Goal: Task Accomplishment & Management: Complete application form

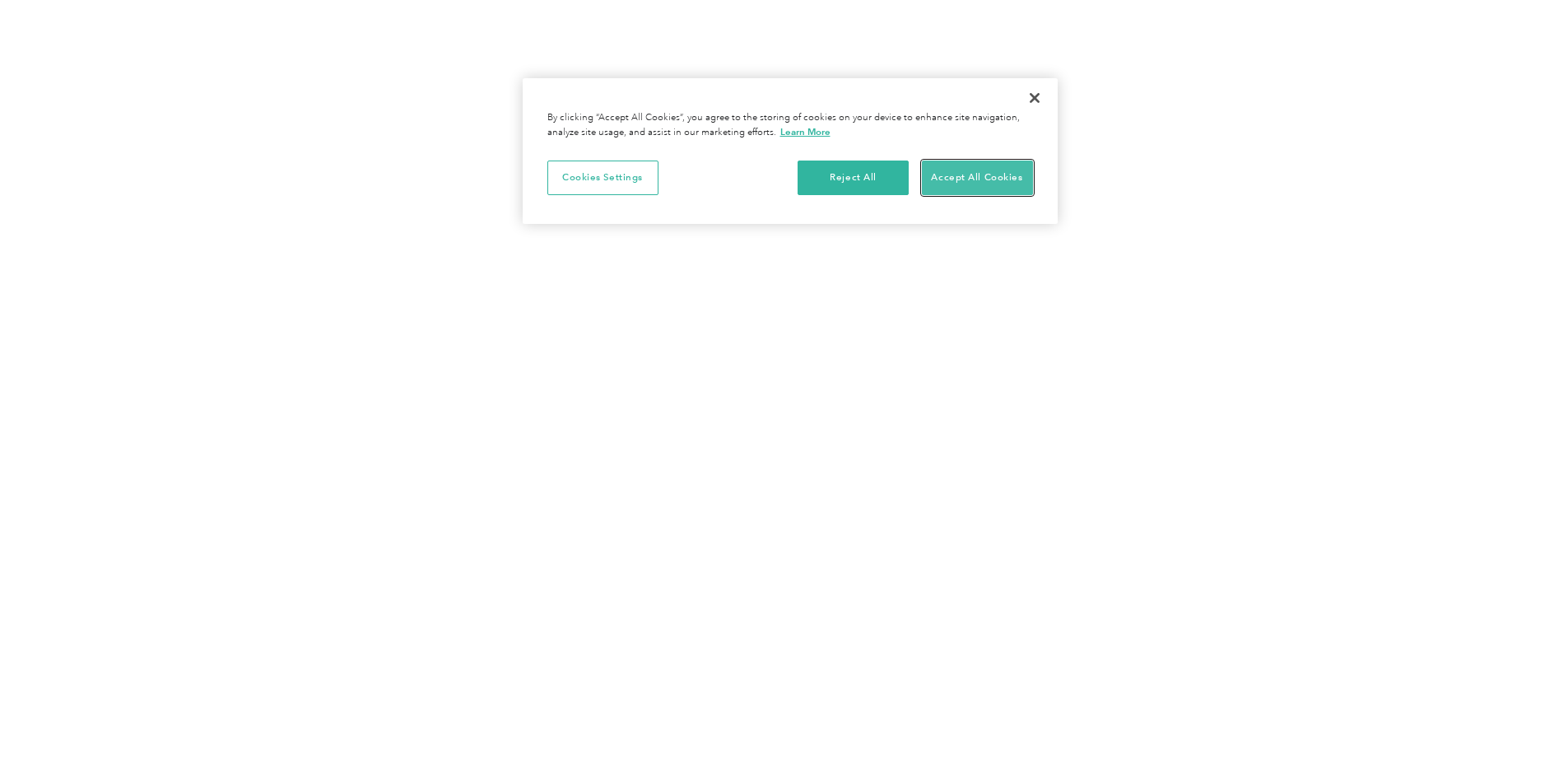
click at [986, 181] on button "Accept All Cookies" at bounding box center [978, 178] width 112 height 35
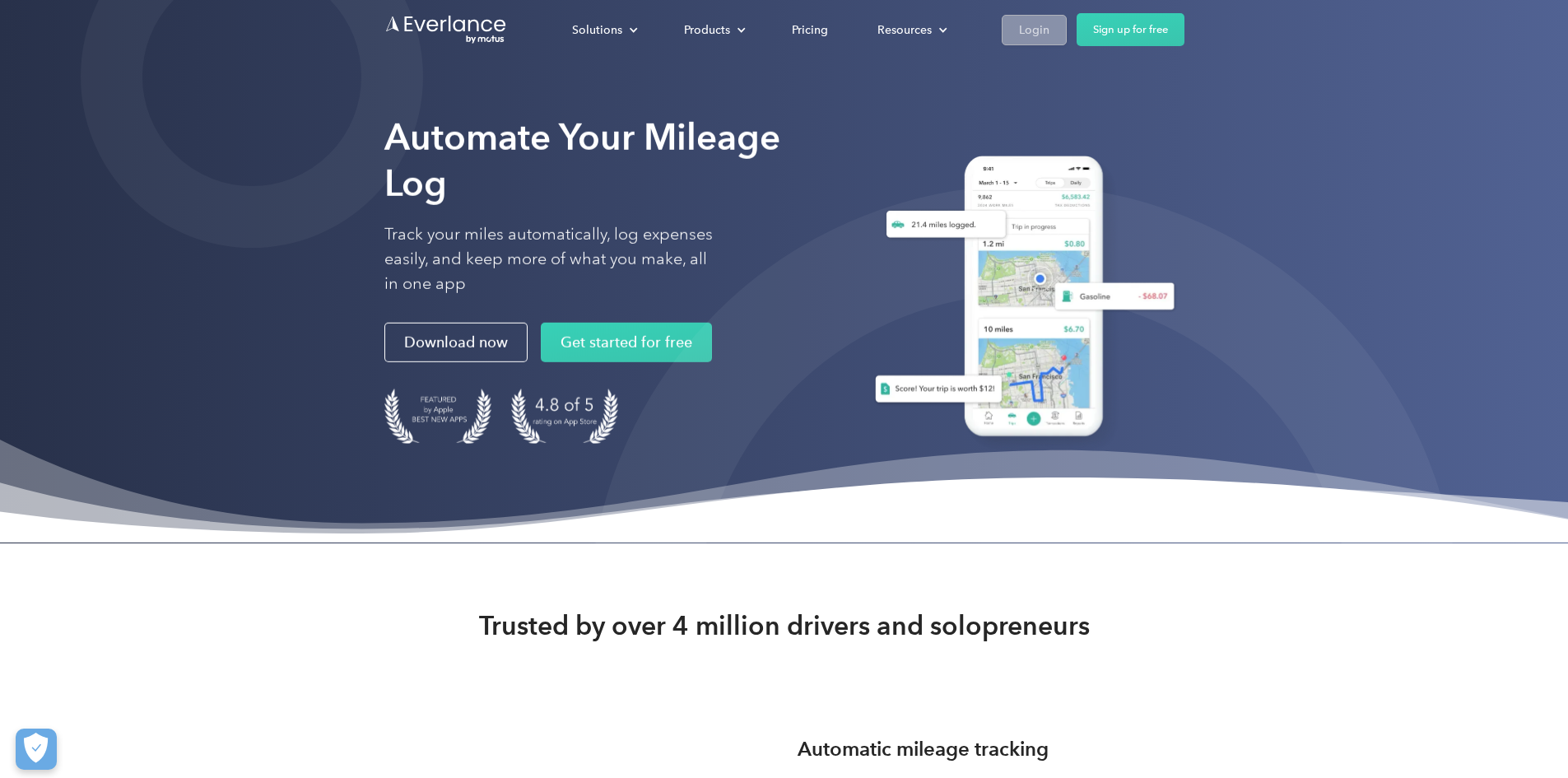
click at [1050, 32] on div "Login" at bounding box center [1034, 30] width 31 height 20
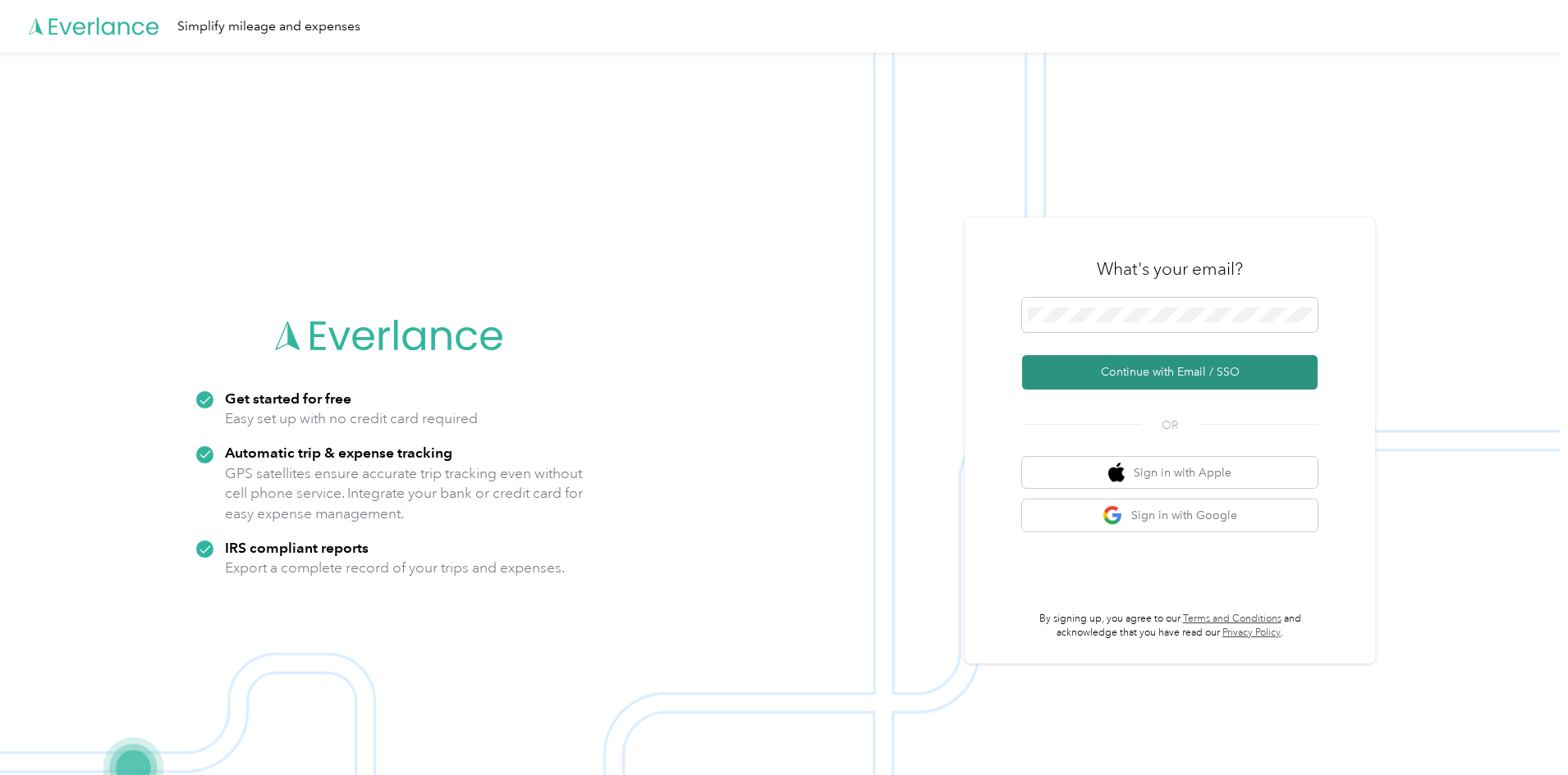
click at [1188, 374] on button "Continue with Email / SSO" at bounding box center [1169, 373] width 295 height 34
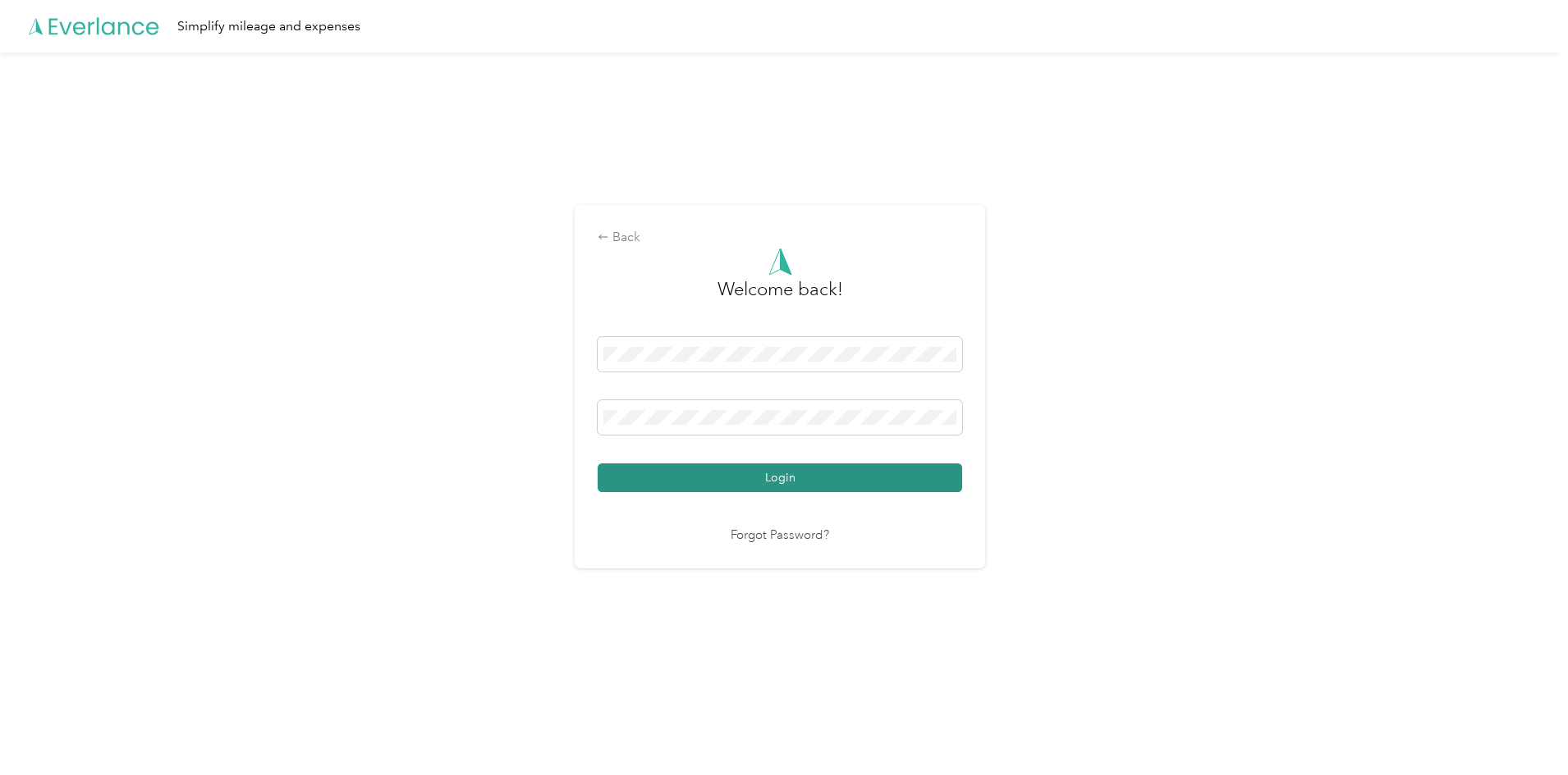
click at [687, 466] on button "Login" at bounding box center [779, 478] width 364 height 29
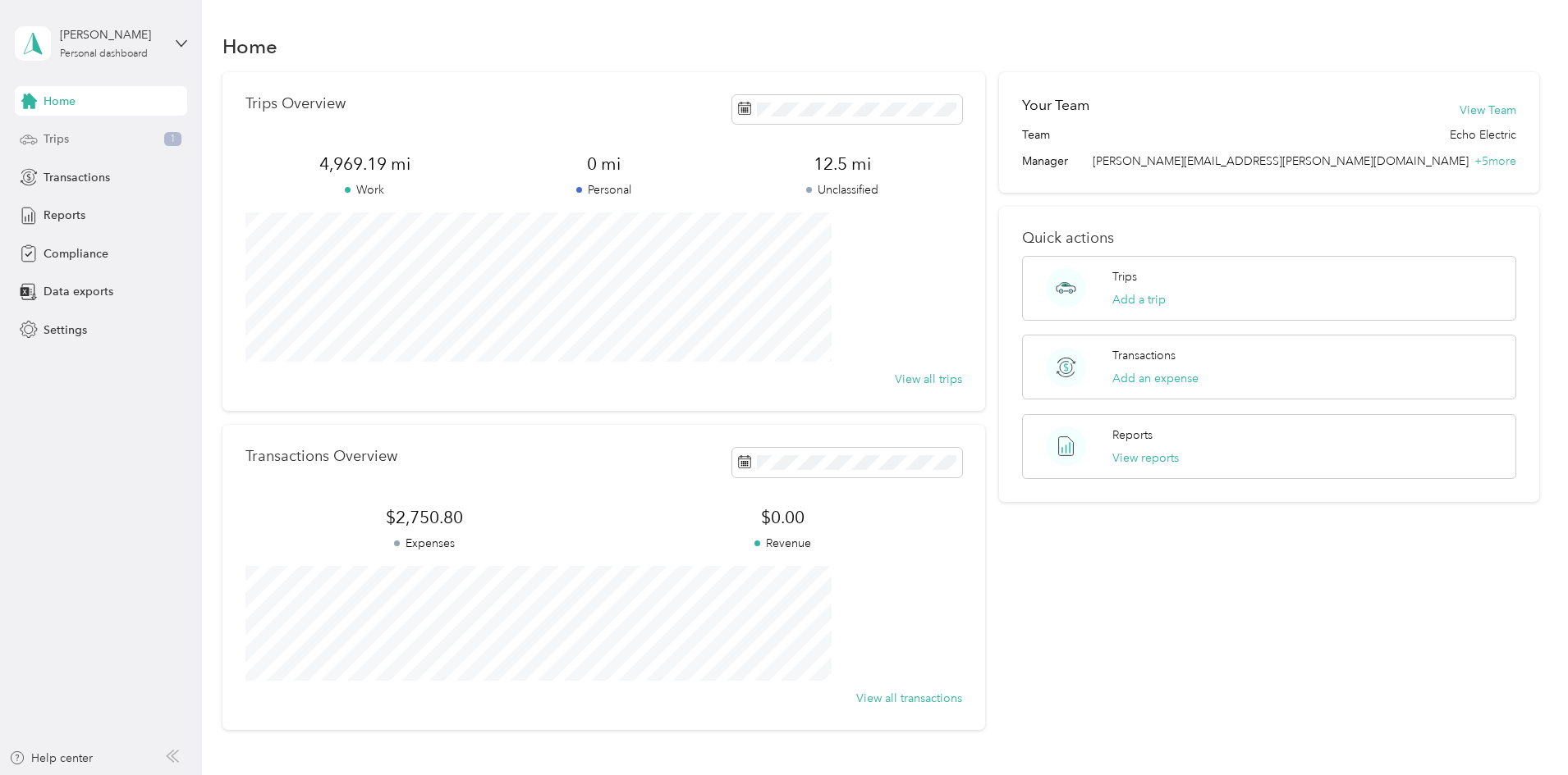
click at [70, 143] on div "Trips 1" at bounding box center [101, 139] width 173 height 30
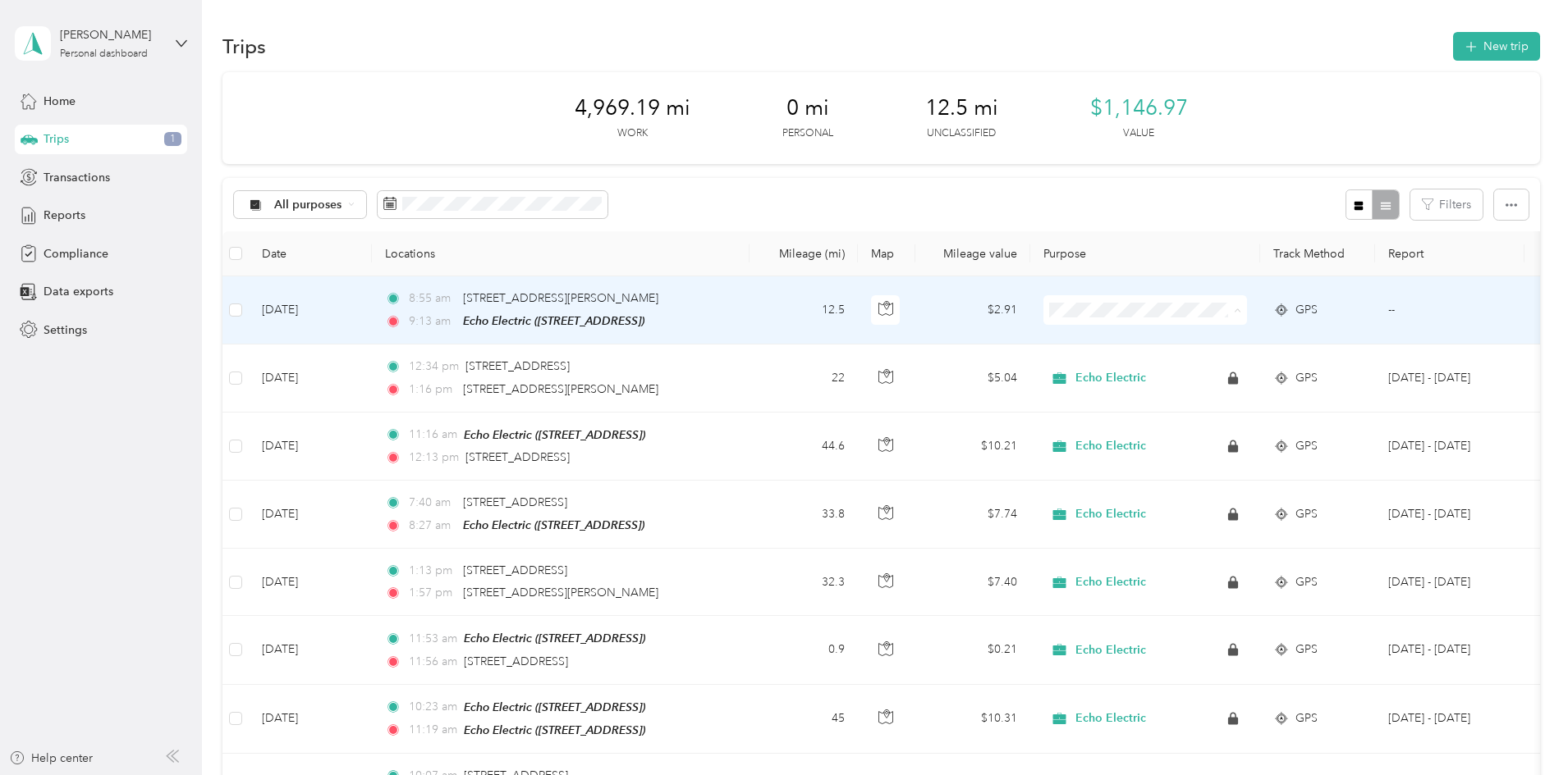
click at [1271, 344] on span "Echo Electric" at bounding box center [1269, 341] width 151 height 17
click at [1241, 311] on span at bounding box center [1234, 309] width 13 height 18
click at [1247, 309] on span at bounding box center [1144, 309] width 203 height 30
click at [1193, 337] on span "Echo Electric" at bounding box center [1269, 340] width 151 height 17
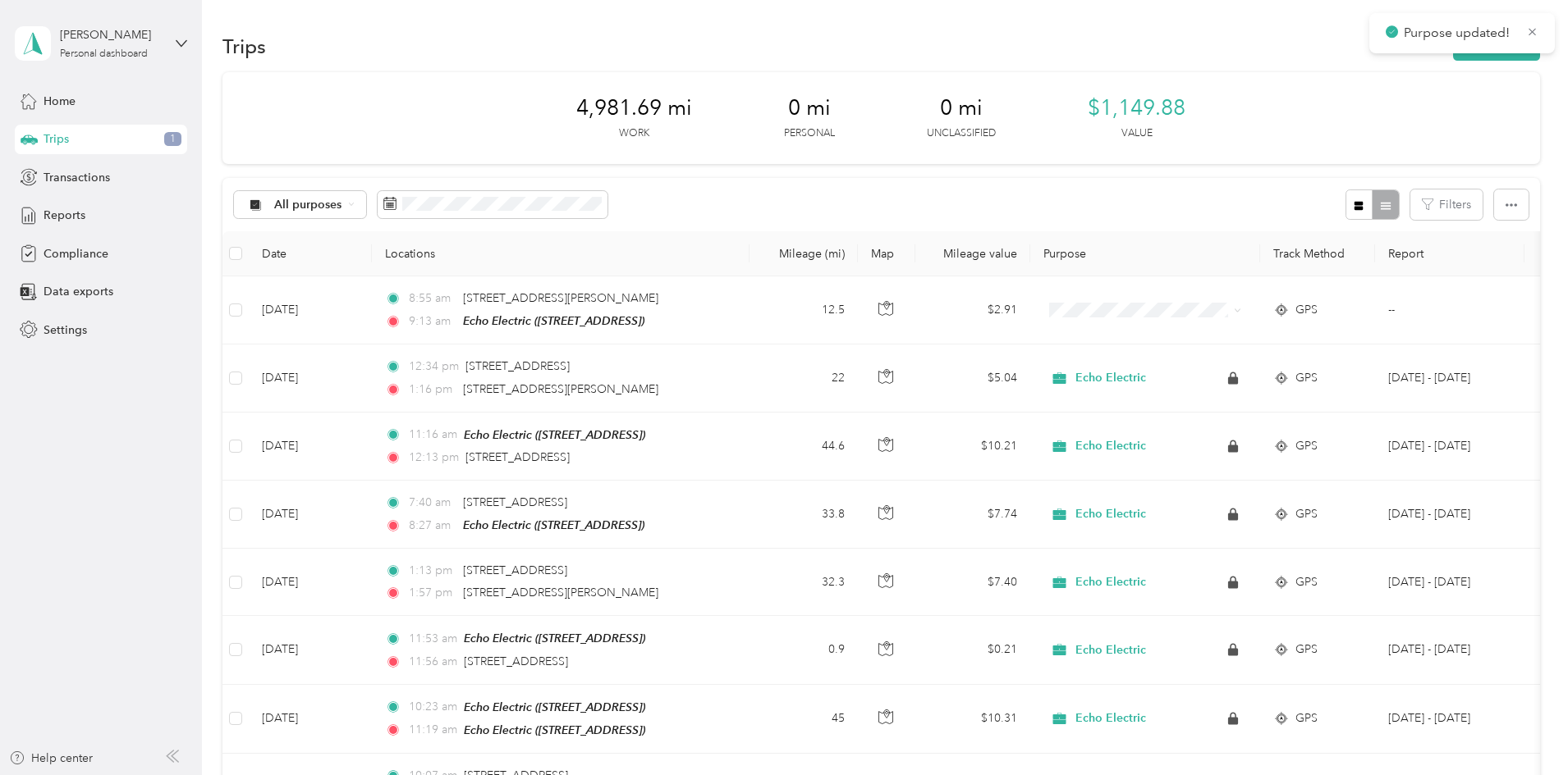
click at [59, 98] on span "Home" at bounding box center [58, 102] width 32 height 17
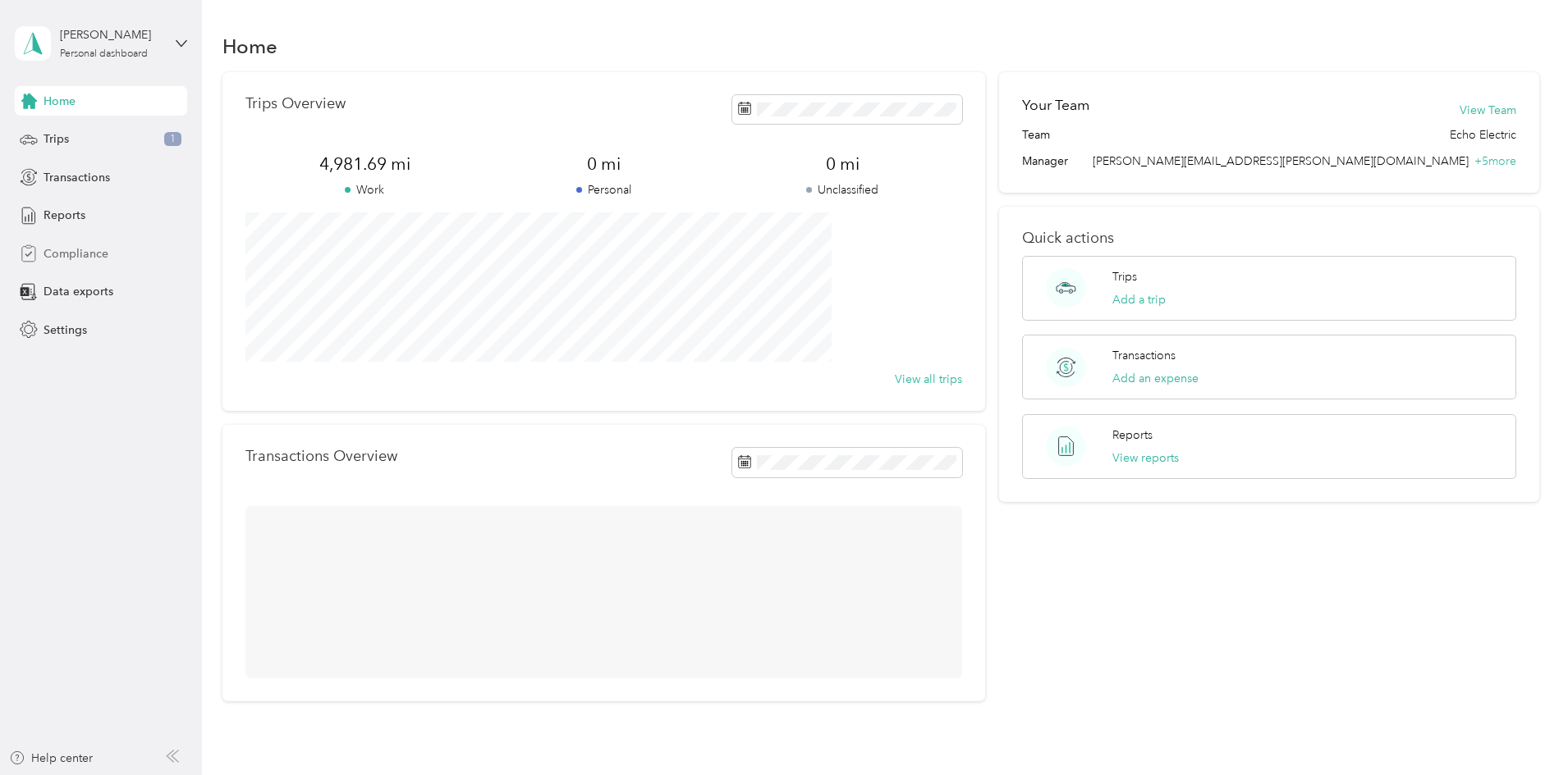
click at [100, 260] on span "Compliance" at bounding box center [76, 254] width 65 height 17
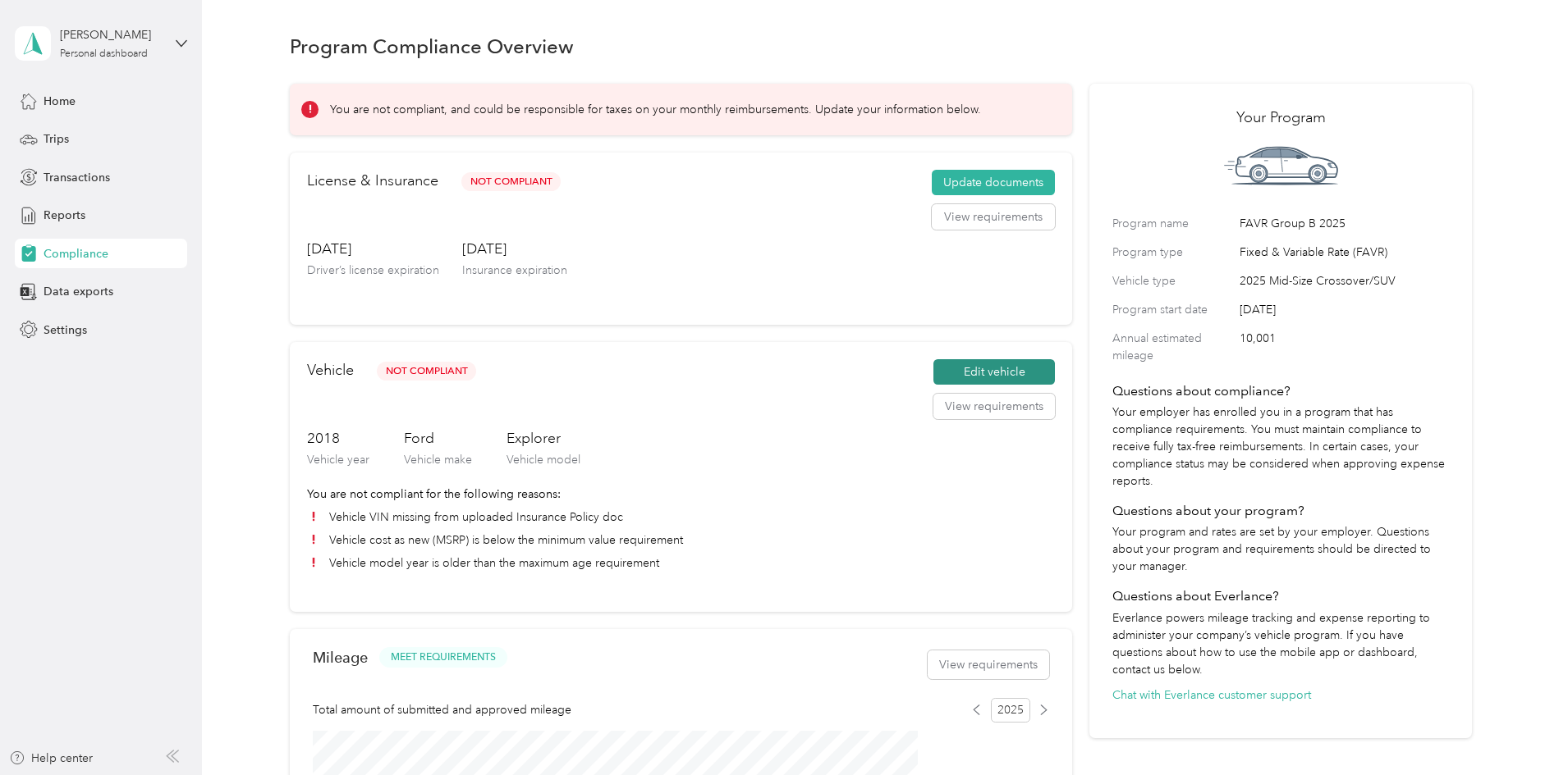
click at [980, 385] on button "Edit vehicle" at bounding box center [994, 372] width 122 height 26
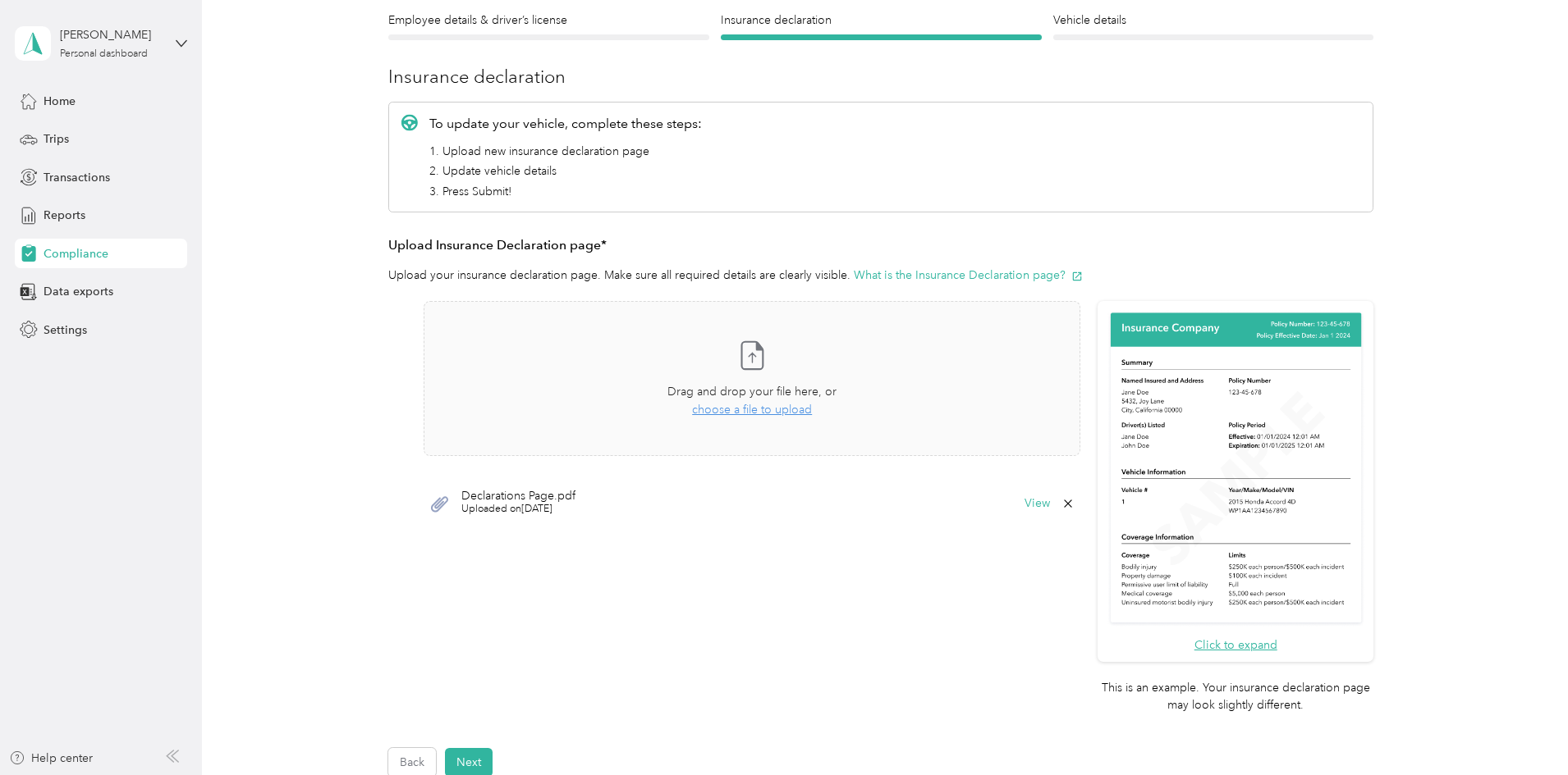
scroll to position [389, 0]
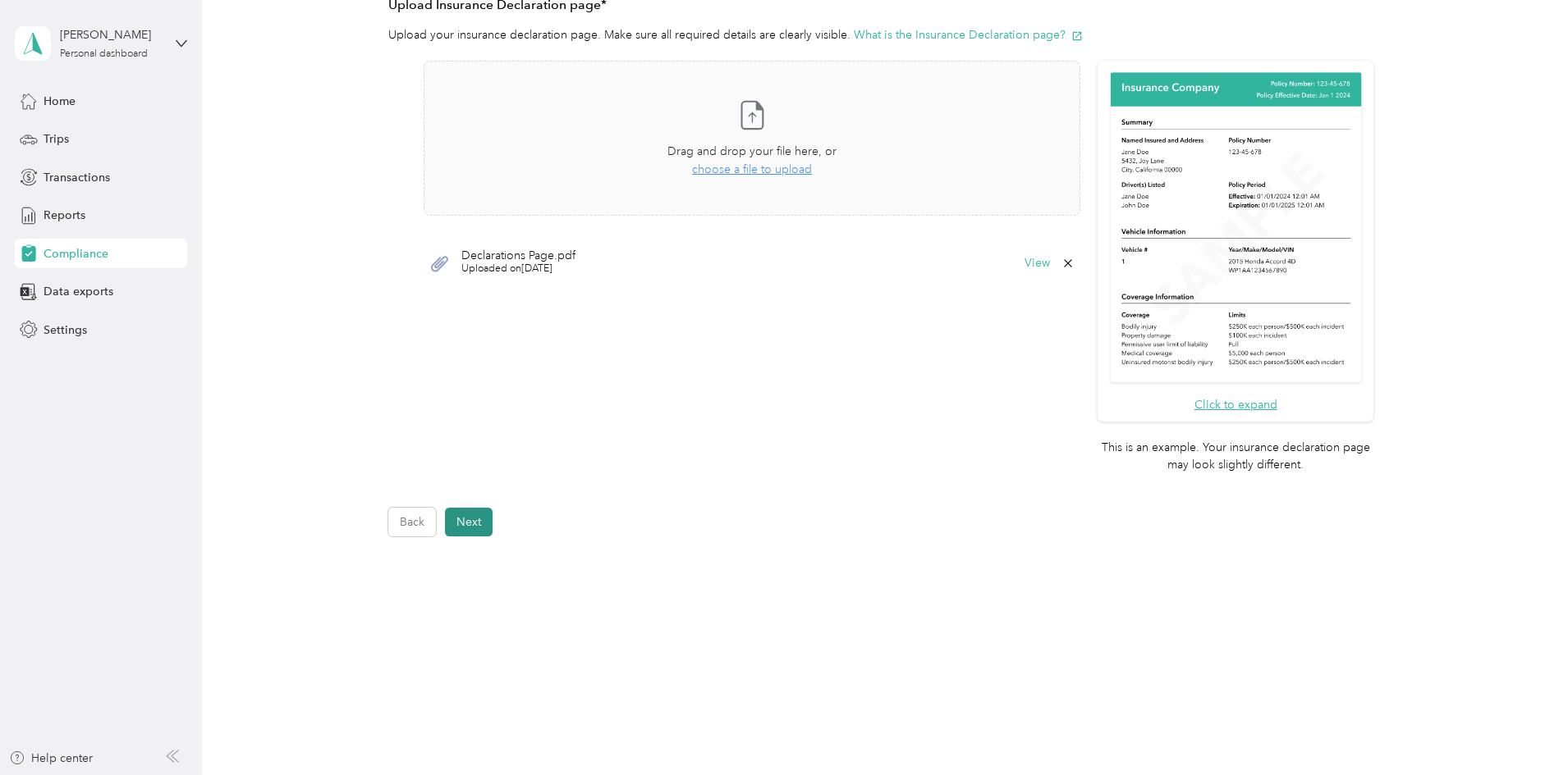
click at [466, 522] on button "Next" at bounding box center [469, 522] width 48 height 29
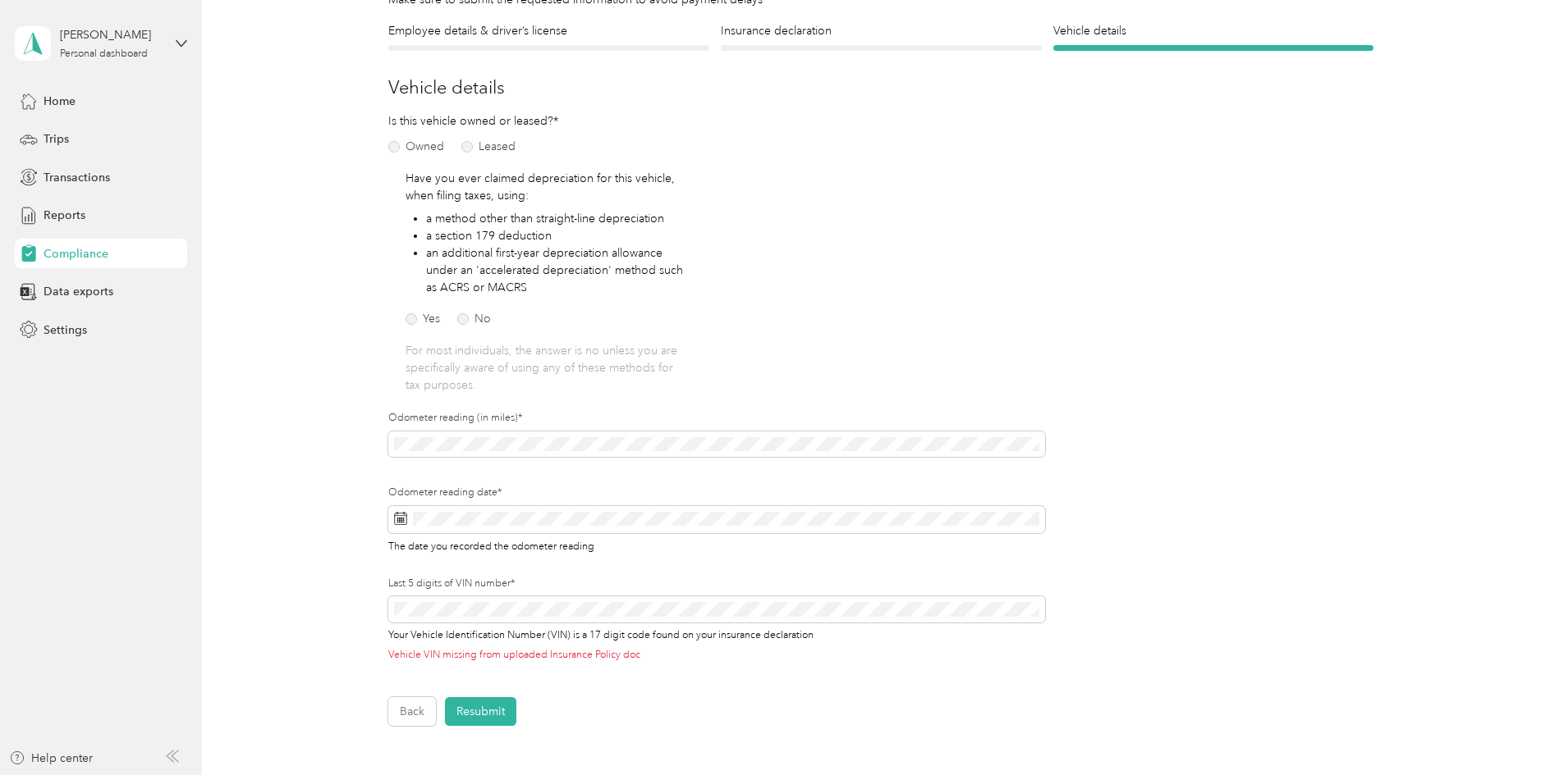
scroll to position [164, 0]
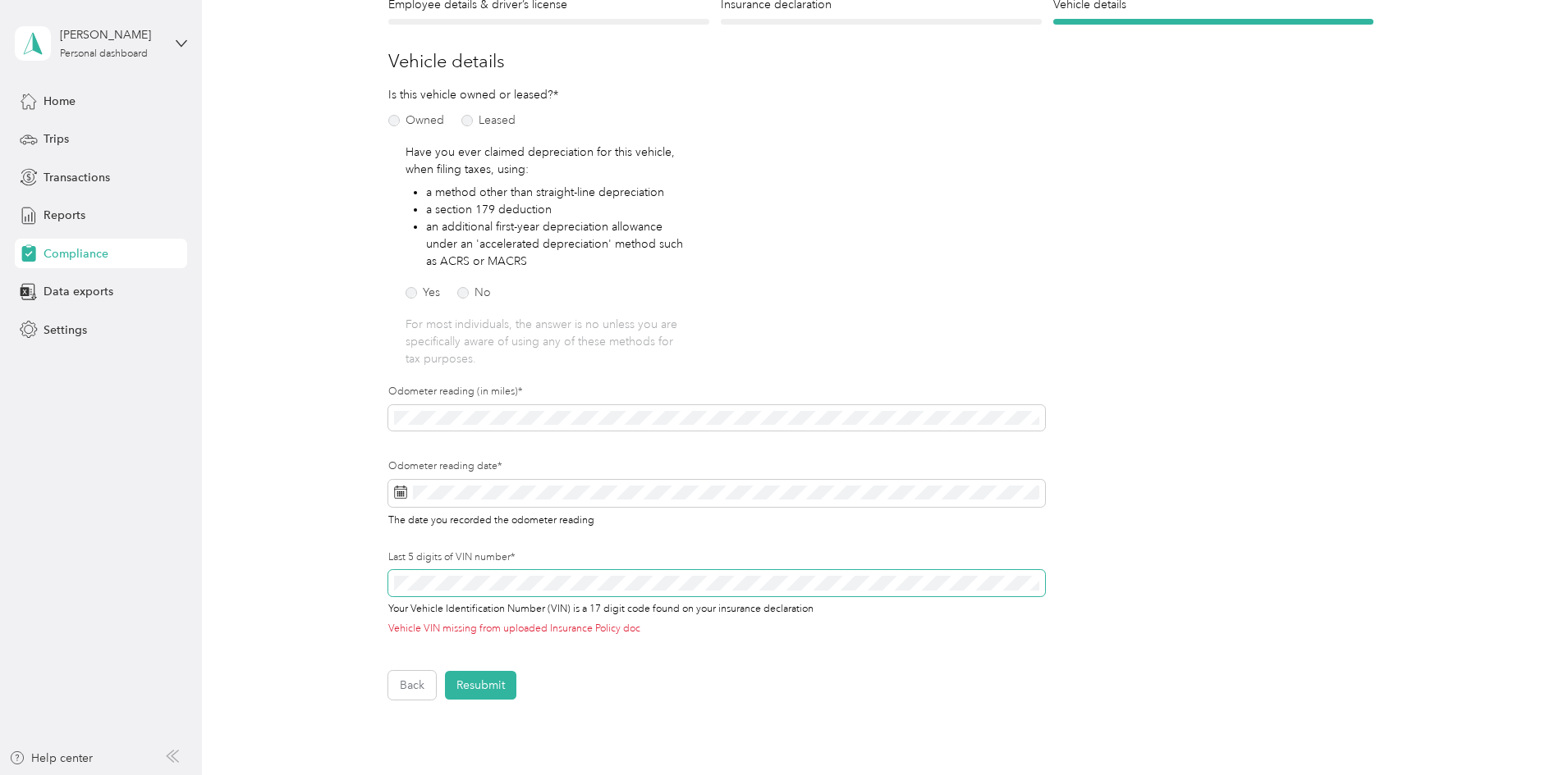
click at [276, 570] on div "Back Home Compliance overview Compliance submission Compliance Submission Not C…" at bounding box center [881, 347] width 1357 height 1021
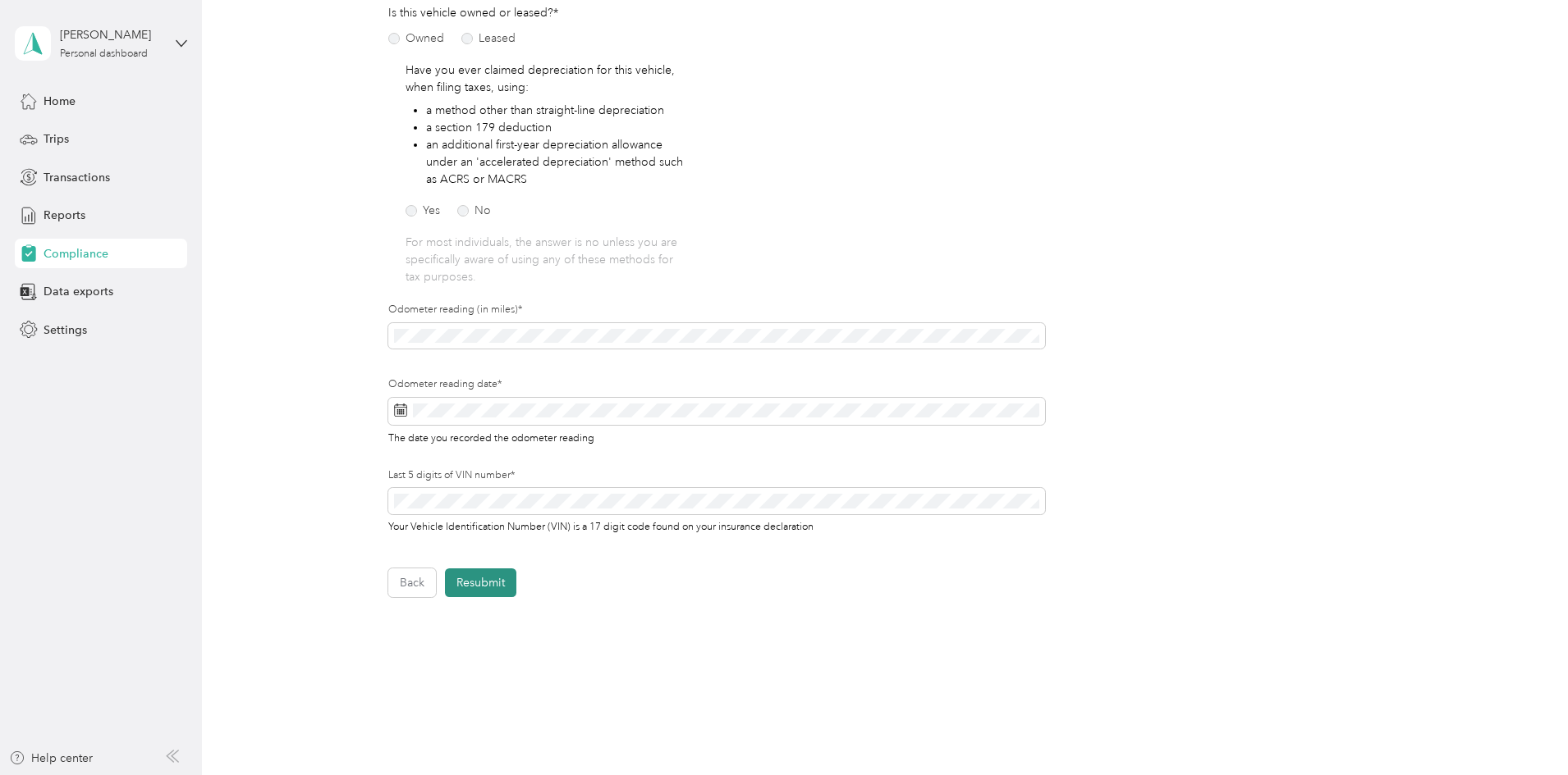
click at [488, 584] on button "Resubmit" at bounding box center [480, 582] width 71 height 29
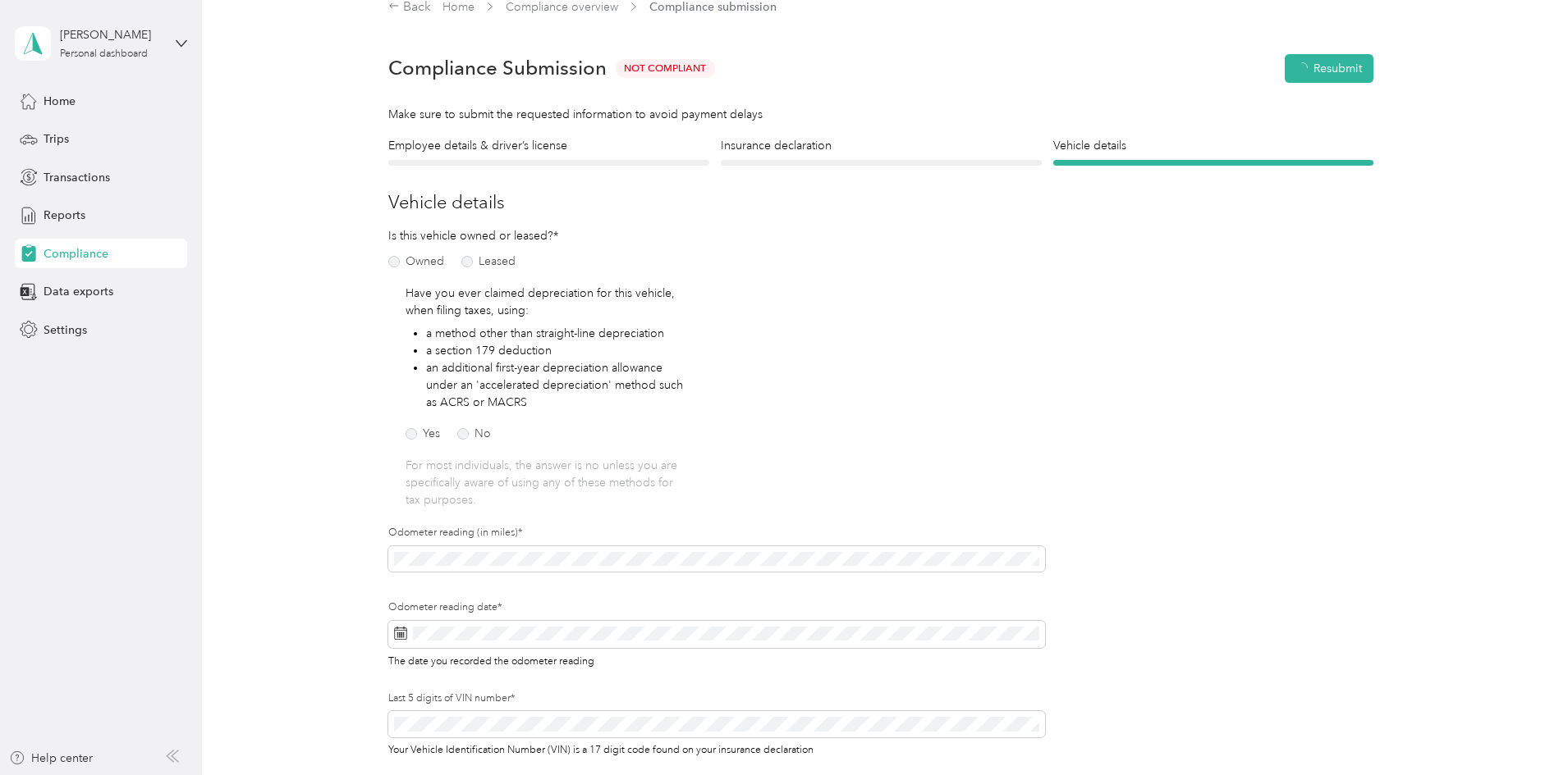
scroll to position [20, 0]
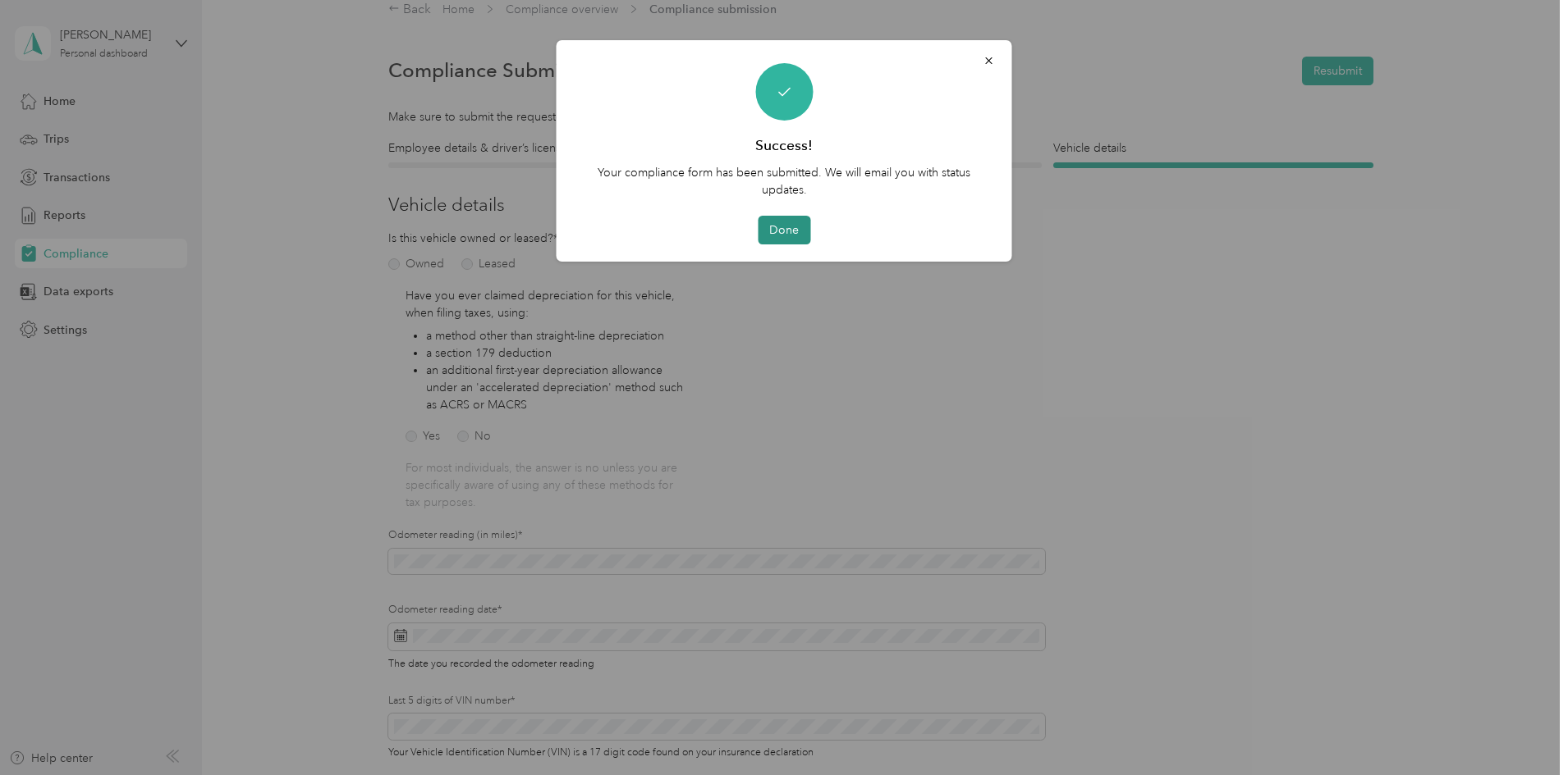
click at [795, 230] on button "Done" at bounding box center [783, 230] width 53 height 29
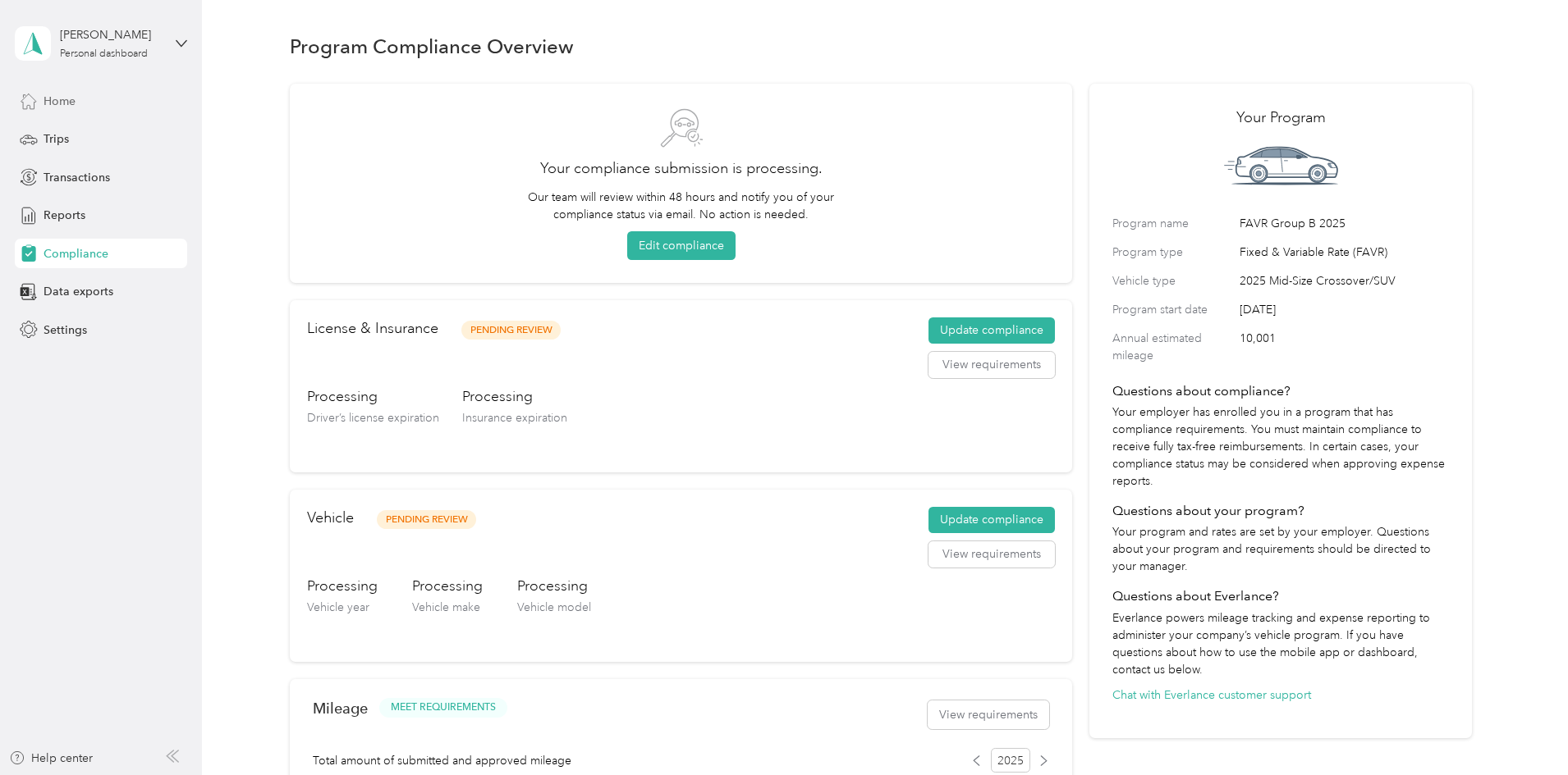
click at [68, 104] on span "Home" at bounding box center [58, 102] width 32 height 17
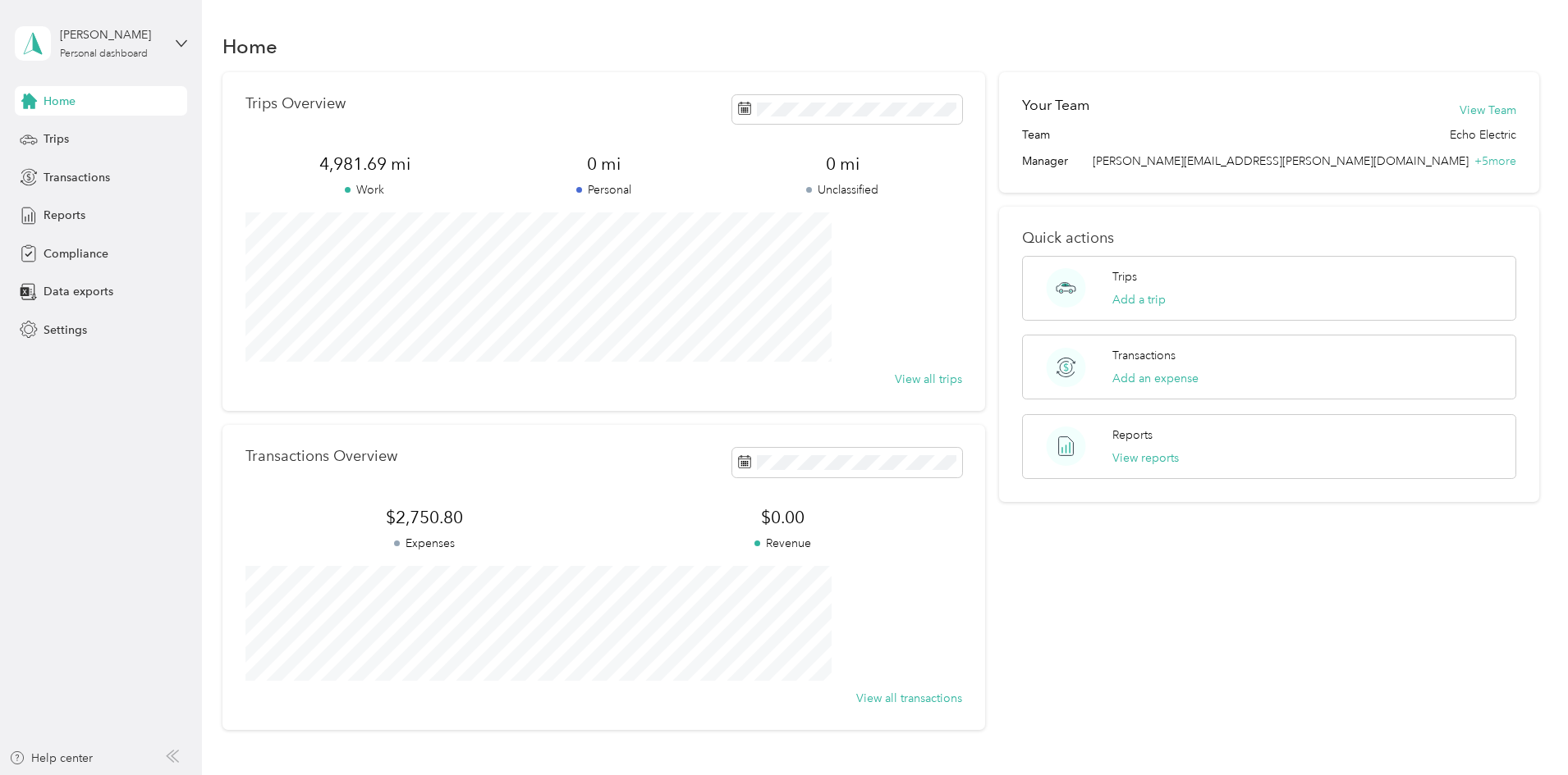
click at [1455, 55] on div "Home" at bounding box center [881, 46] width 1317 height 34
